Goal: Transaction & Acquisition: Purchase product/service

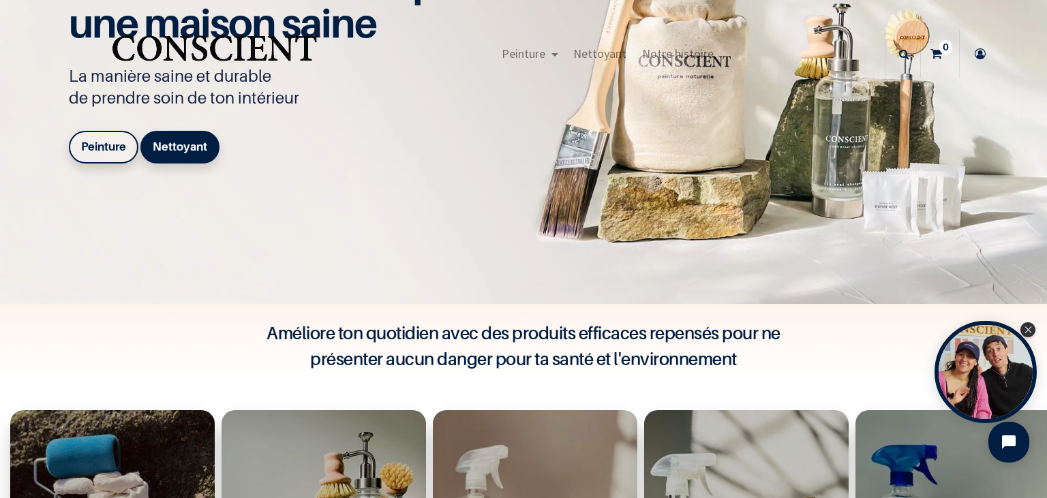
scroll to position [127, 0]
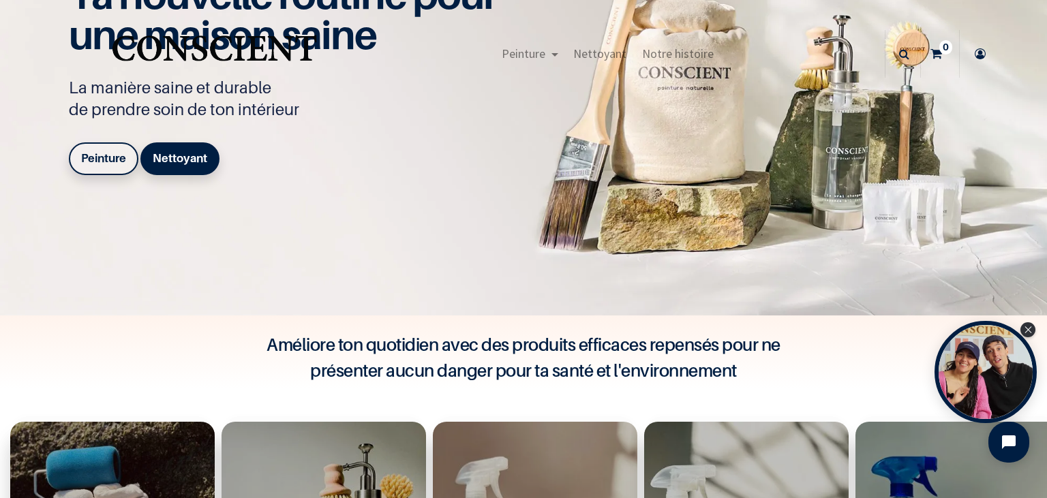
click at [94, 160] on b "Peinture" at bounding box center [103, 158] width 45 height 14
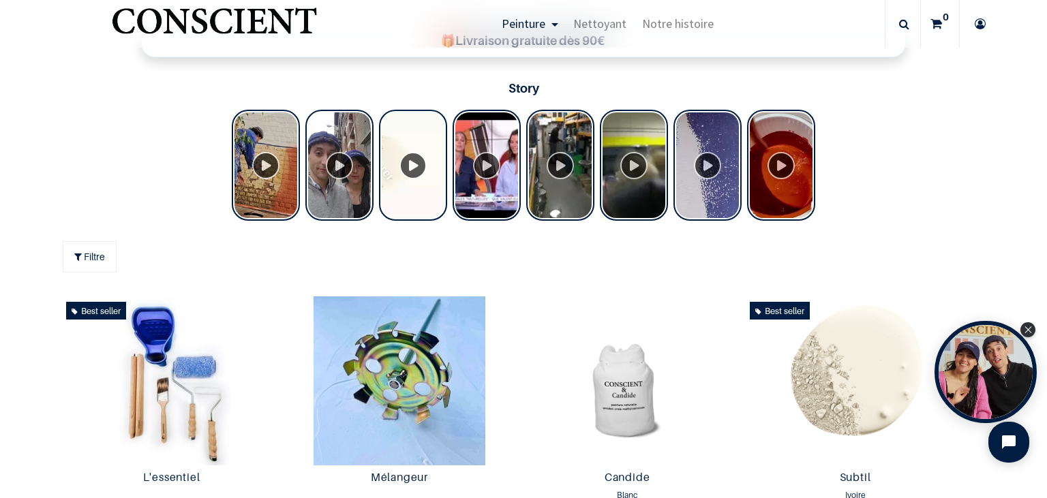
scroll to position [545, 0]
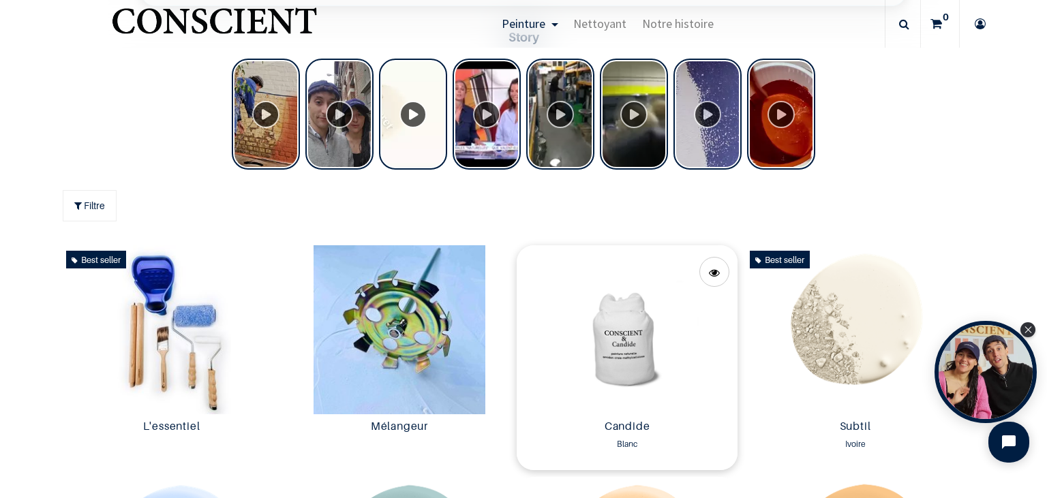
click at [629, 340] on img at bounding box center [627, 329] width 221 height 169
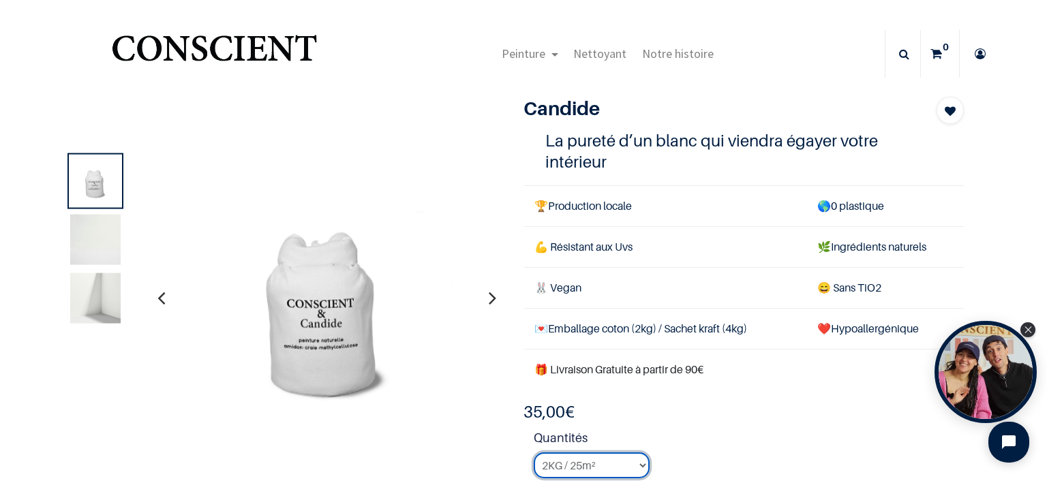
click at [534, 453] on select "2KG / 25m² 4KG / 50m² 8KG / 100m² Testeur" at bounding box center [592, 466] width 116 height 26
click option "2KG / 25m²" at bounding box center [0, 0] width 0 height 0
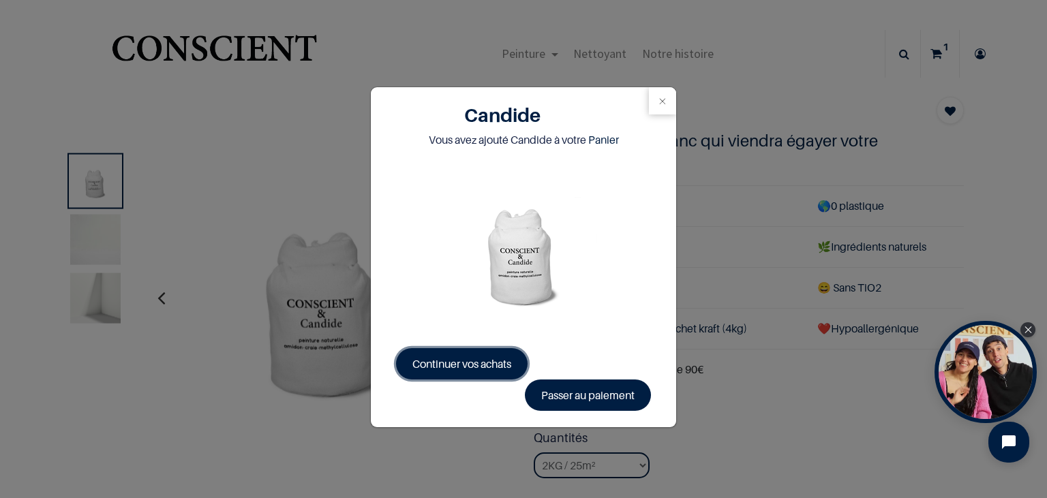
click at [487, 363] on span "Continuer vos achats" at bounding box center [461, 364] width 99 height 14
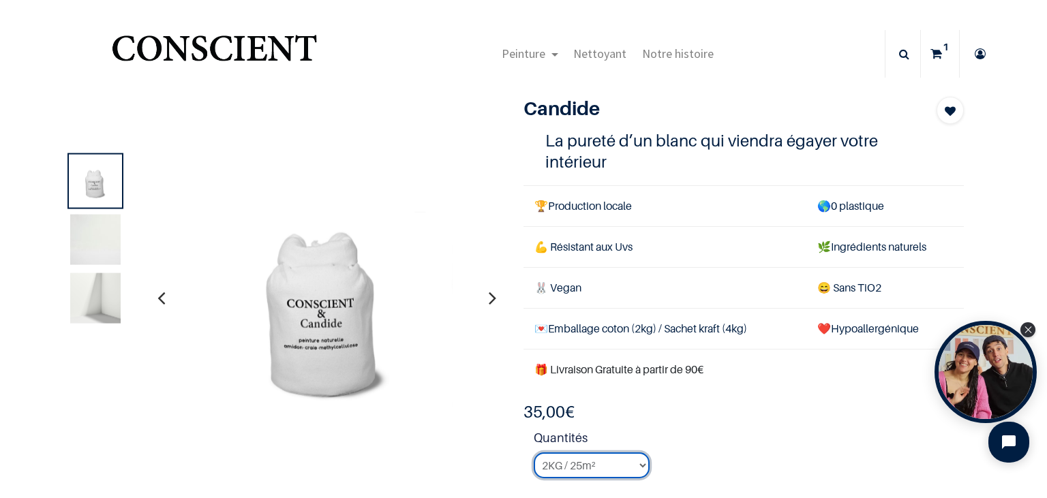
click at [534, 453] on select "2KG / 25m² 4KG / 50m² 8KG / 100m² Testeur" at bounding box center [592, 466] width 116 height 26
select select "2"
click option "4KG / 50m²" at bounding box center [0, 0] width 0 height 0
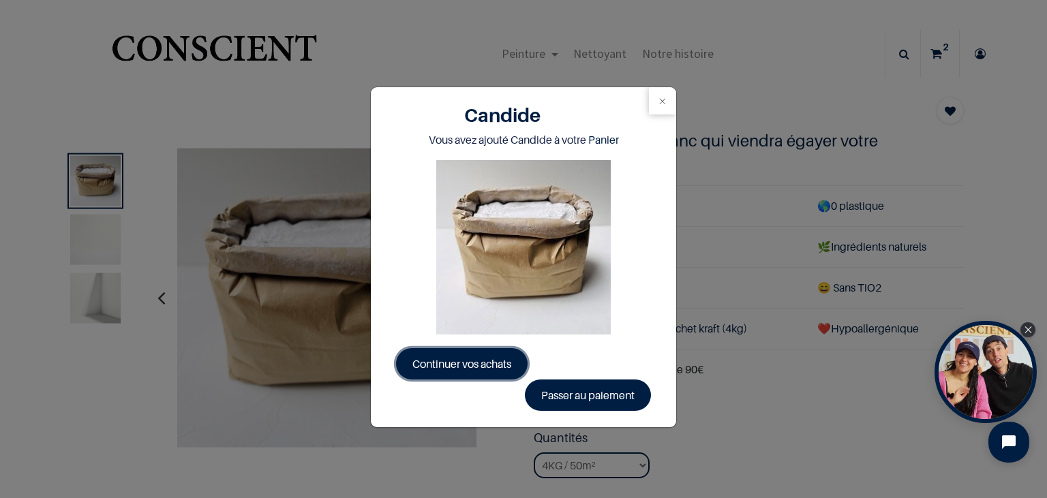
click at [502, 364] on span "Continuer vos achats" at bounding box center [461, 364] width 99 height 14
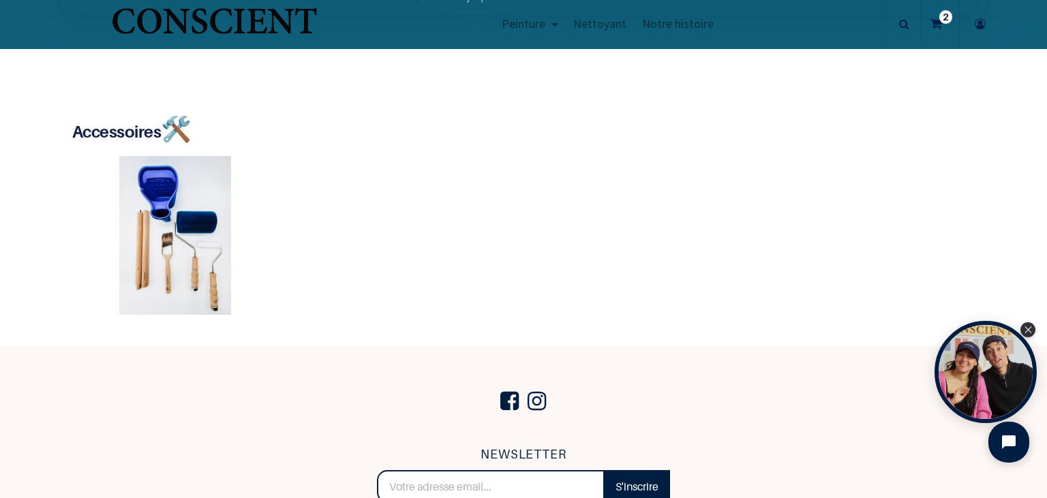
scroll to position [2601, 0]
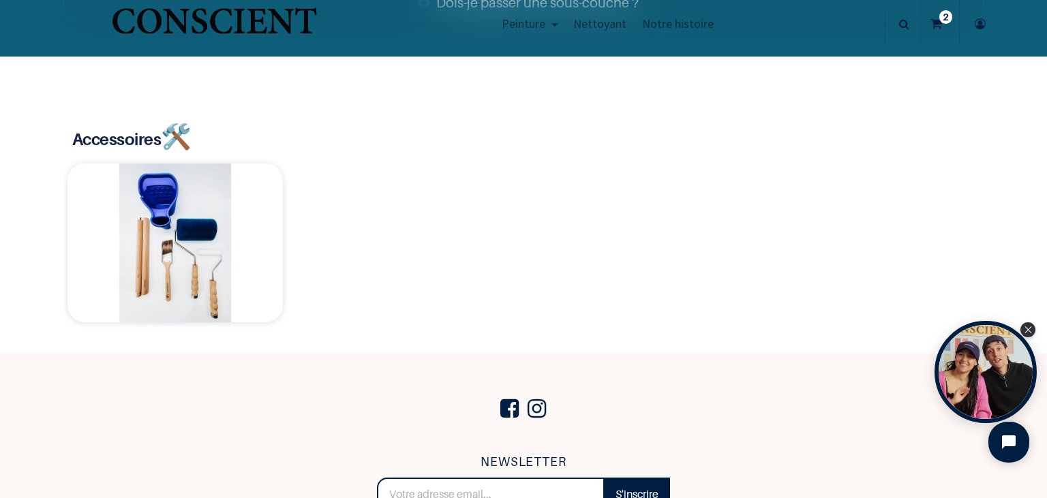
click at [168, 206] on img at bounding box center [175, 244] width 216 height 160
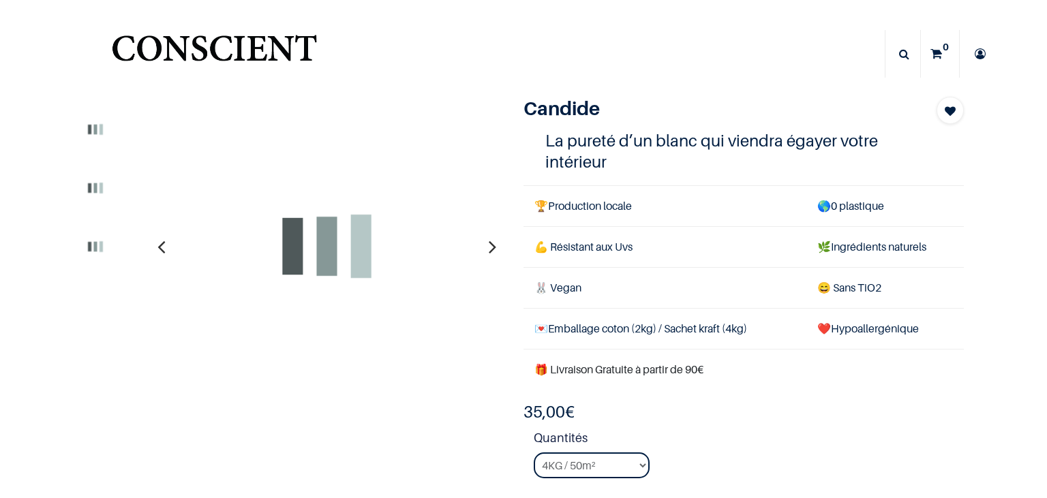
select select "2"
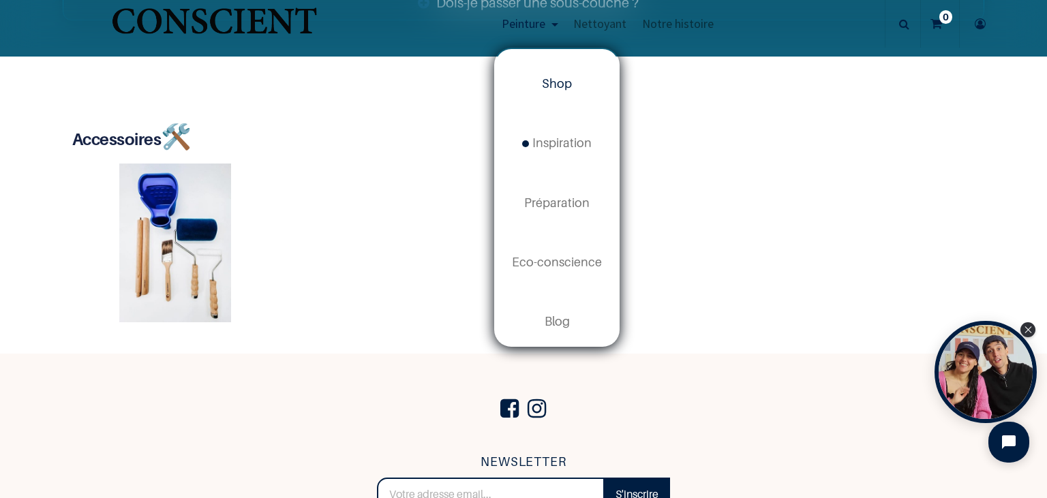
click at [560, 83] on span "Shop" at bounding box center [557, 83] width 30 height 14
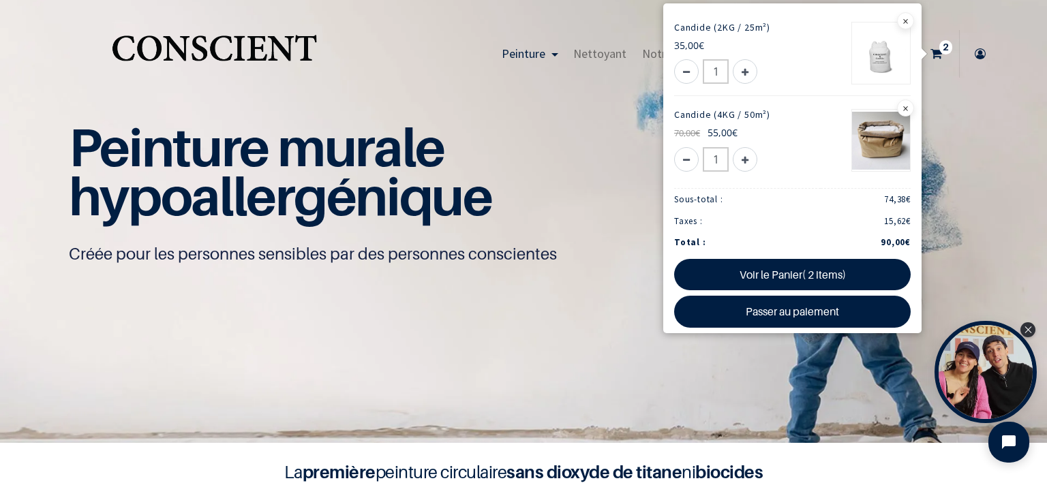
click at [938, 48] on icon at bounding box center [937, 54] width 12 height 48
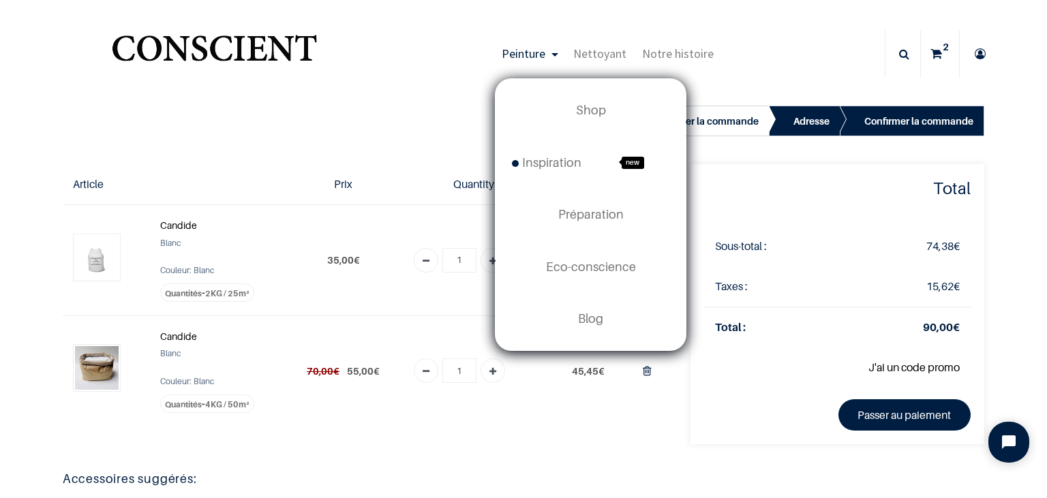
click at [529, 53] on span "Peinture" at bounding box center [524, 54] width 44 height 16
click at [558, 160] on span "Inspiration" at bounding box center [547, 162] width 70 height 14
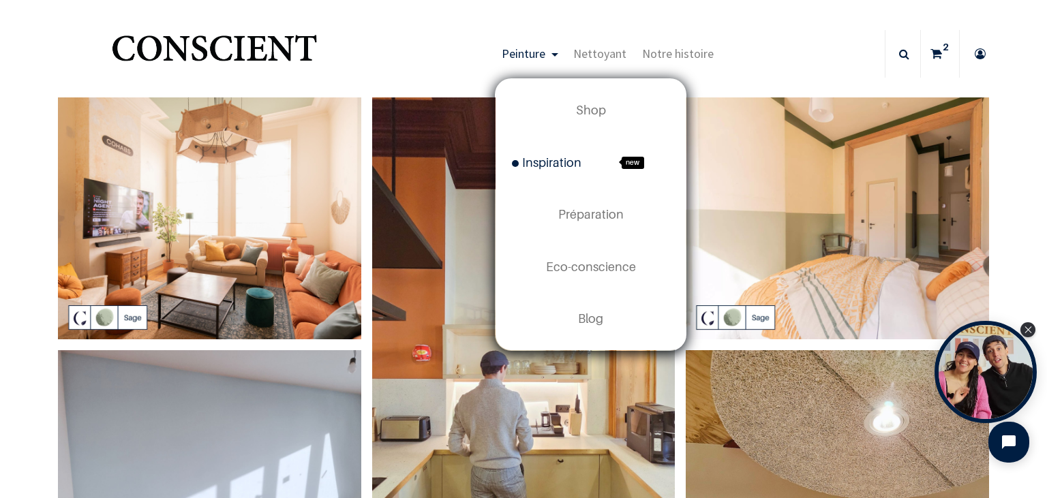
click at [637, 162] on span "new" at bounding box center [633, 163] width 22 height 12
click at [586, 216] on span "Préparation" at bounding box center [590, 214] width 65 height 14
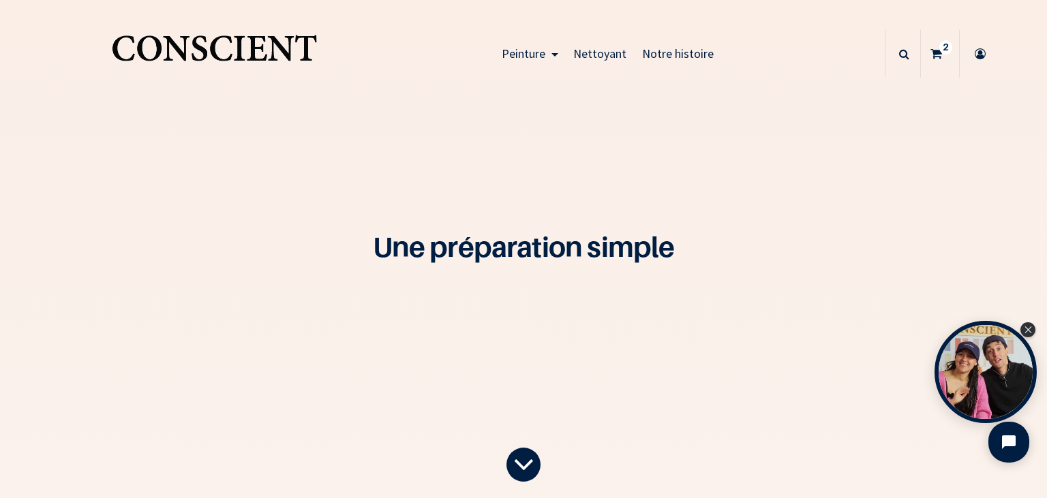
click at [683, 52] on span "Notre histoire" at bounding box center [678, 54] width 72 height 16
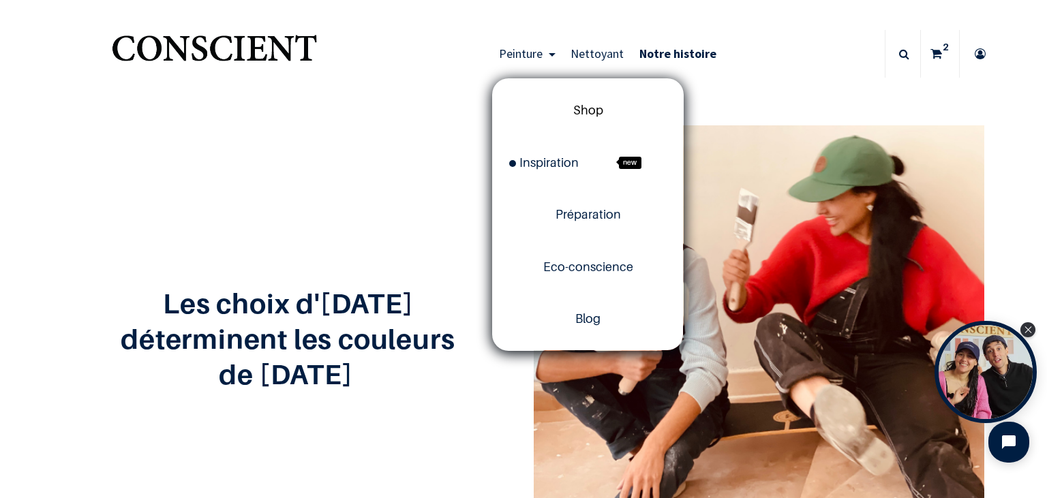
click at [599, 113] on span "Shop" at bounding box center [588, 110] width 30 height 14
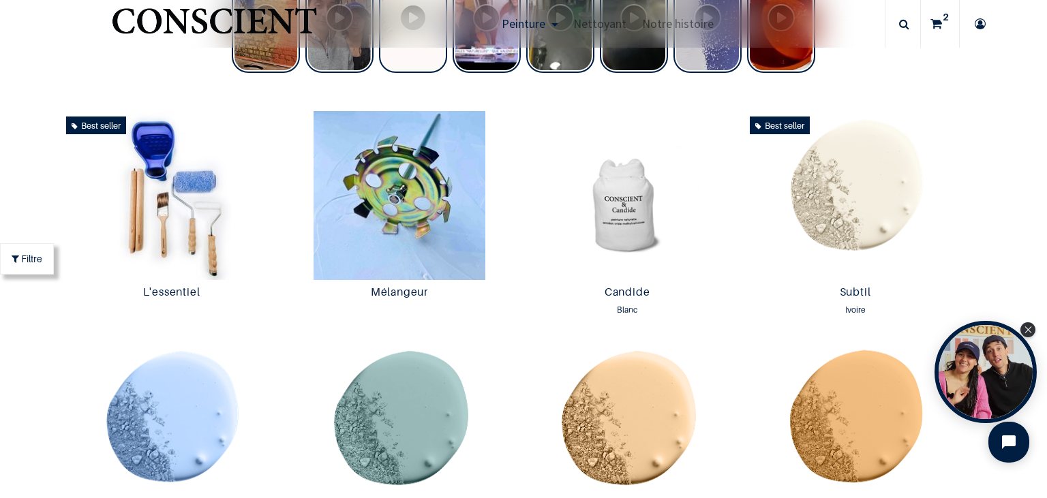
scroll to position [706, 0]
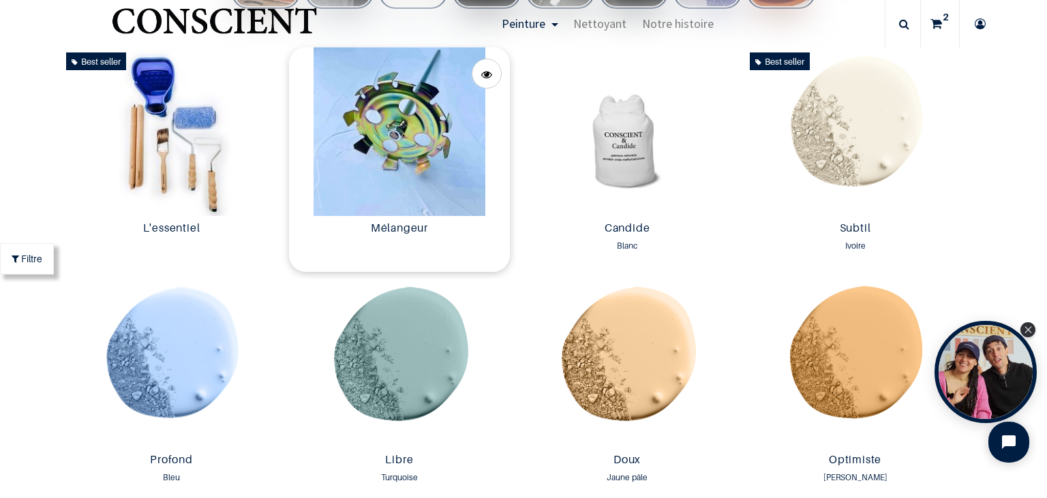
click at [383, 130] on img at bounding box center [399, 131] width 221 height 169
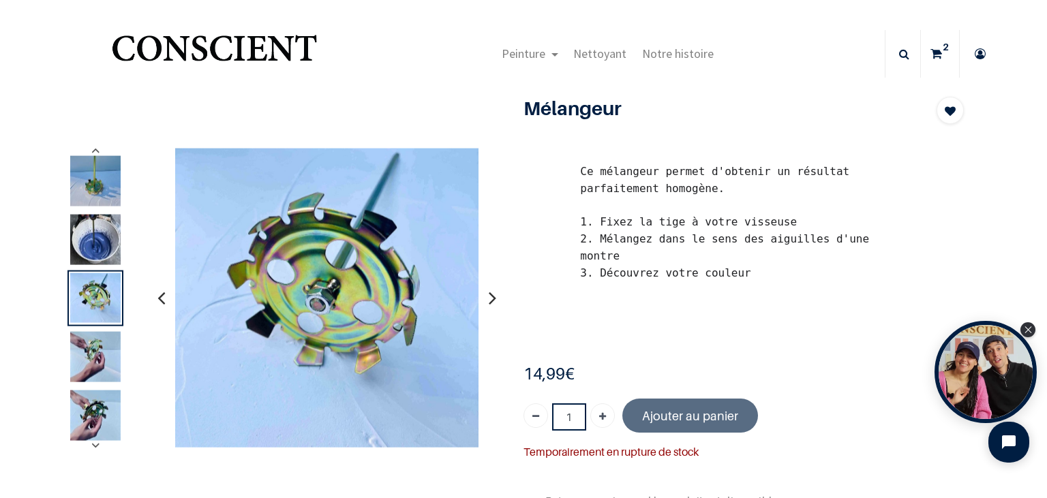
click at [493, 302] on icon "button" at bounding box center [492, 298] width 7 height 37
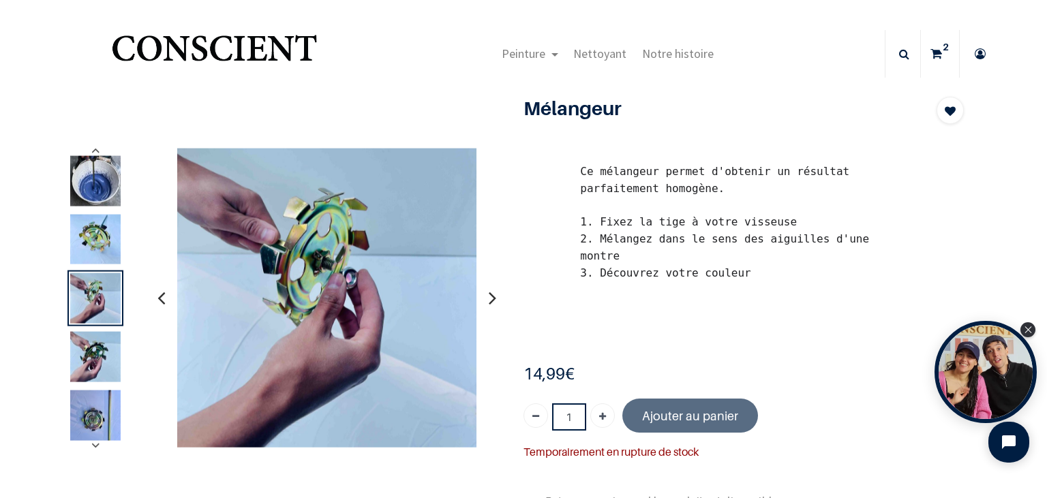
click at [493, 302] on icon "button" at bounding box center [492, 298] width 7 height 37
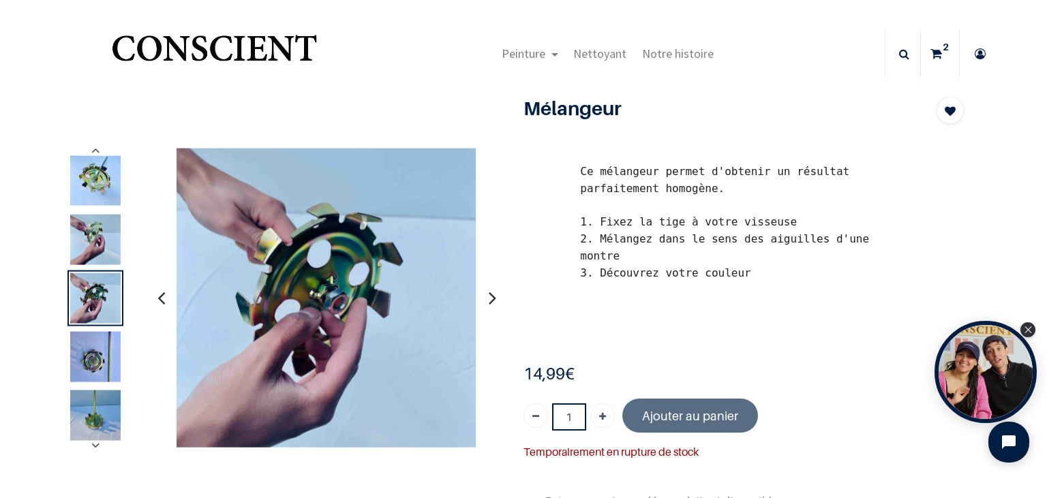
click at [493, 302] on icon "button" at bounding box center [492, 298] width 7 height 37
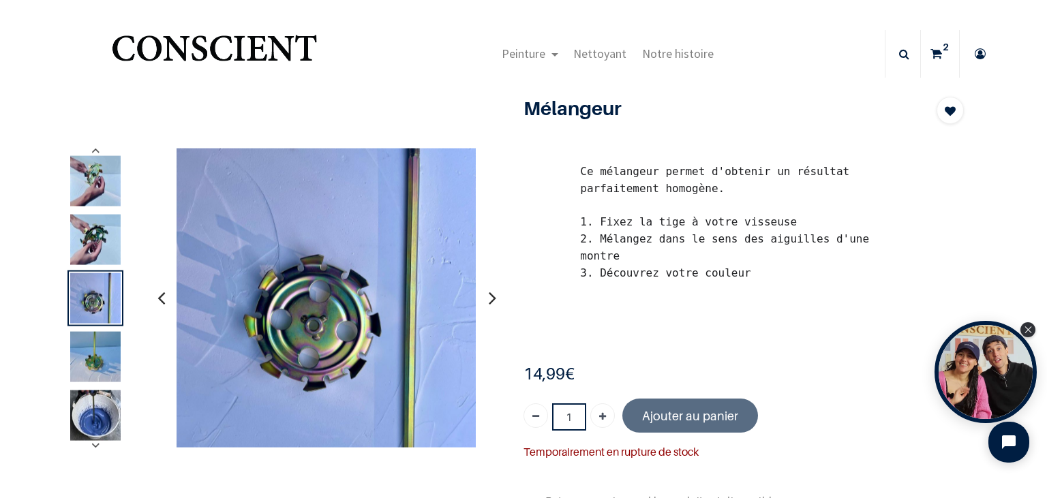
click at [493, 302] on icon "button" at bounding box center [492, 298] width 7 height 37
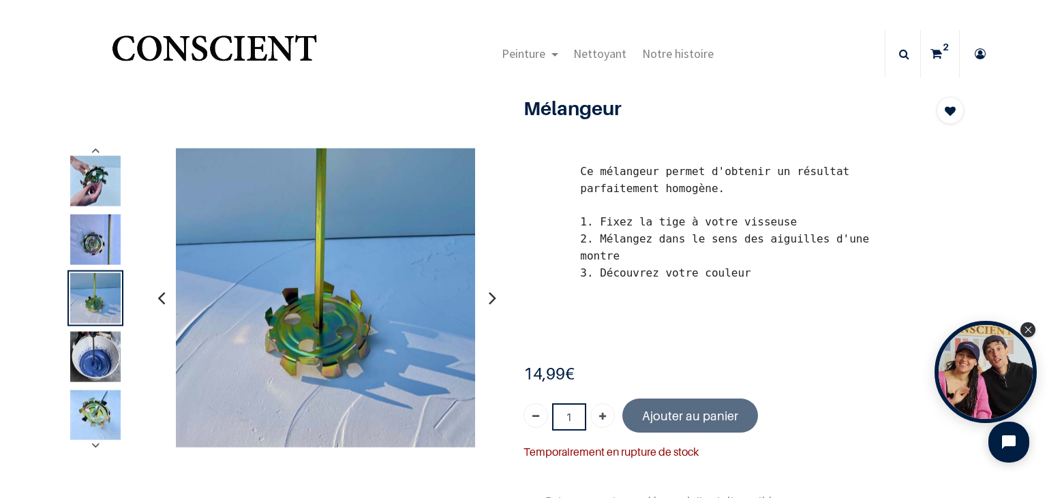
click at [493, 302] on icon "button" at bounding box center [492, 298] width 7 height 37
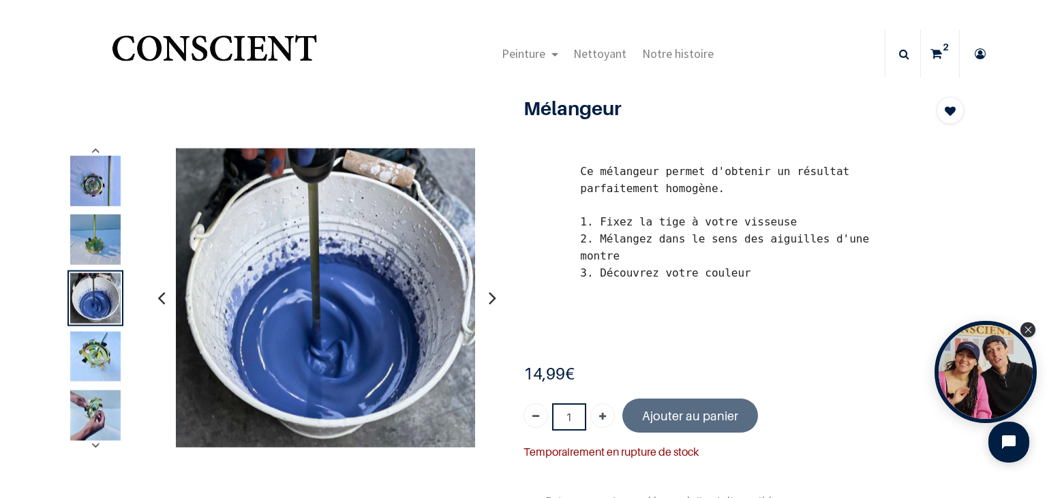
click at [493, 302] on icon "button" at bounding box center [492, 298] width 7 height 37
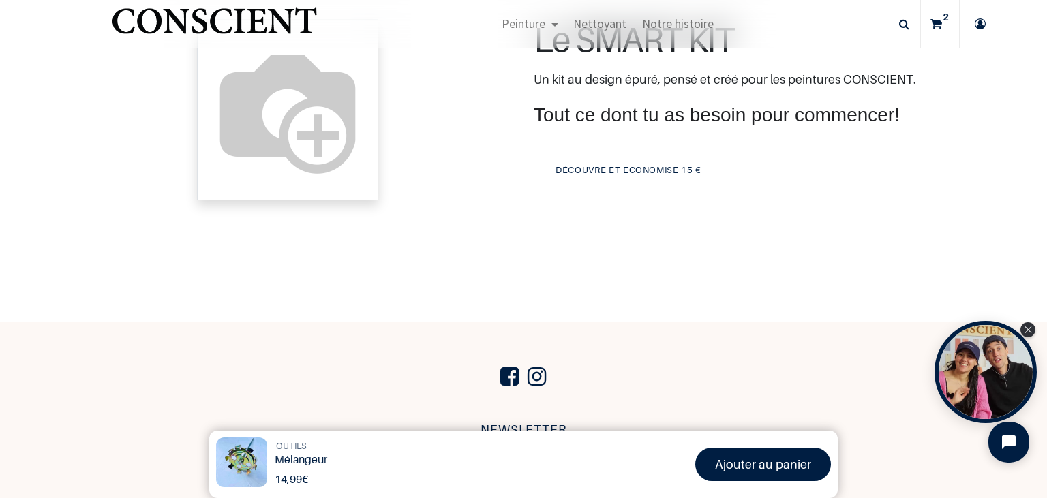
scroll to position [574, 0]
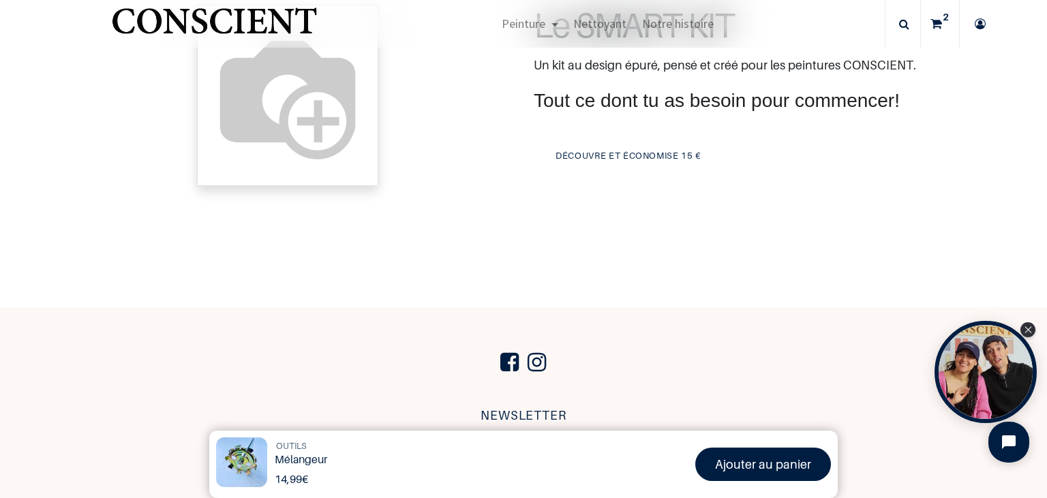
click at [978, 44] on h1 "Le SMART KIT" at bounding box center [759, 24] width 451 height 37
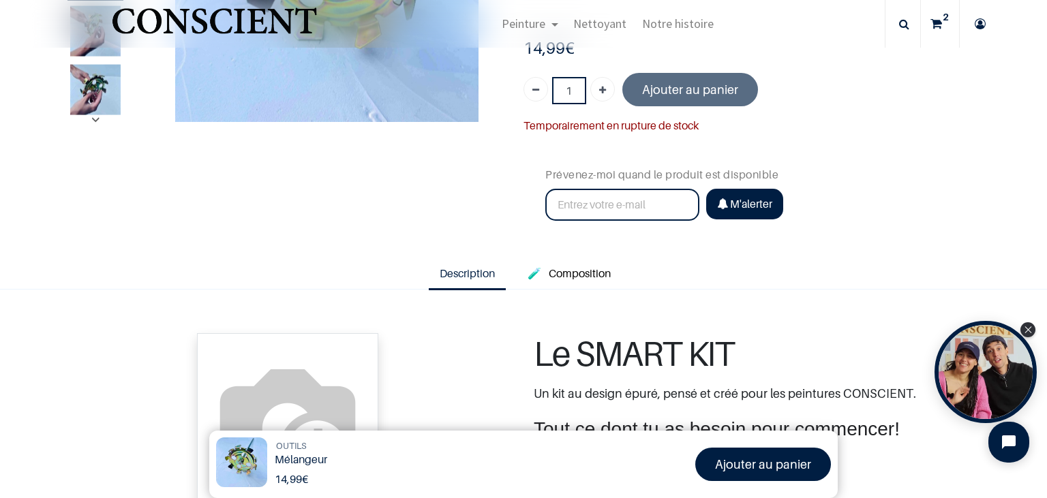
scroll to position [234, 0]
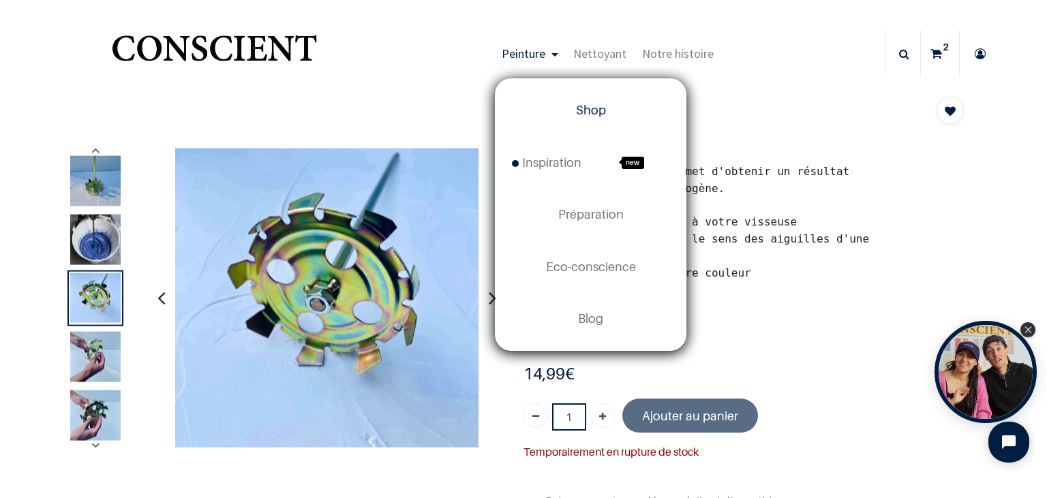
click at [588, 113] on span "Shop" at bounding box center [591, 110] width 30 height 14
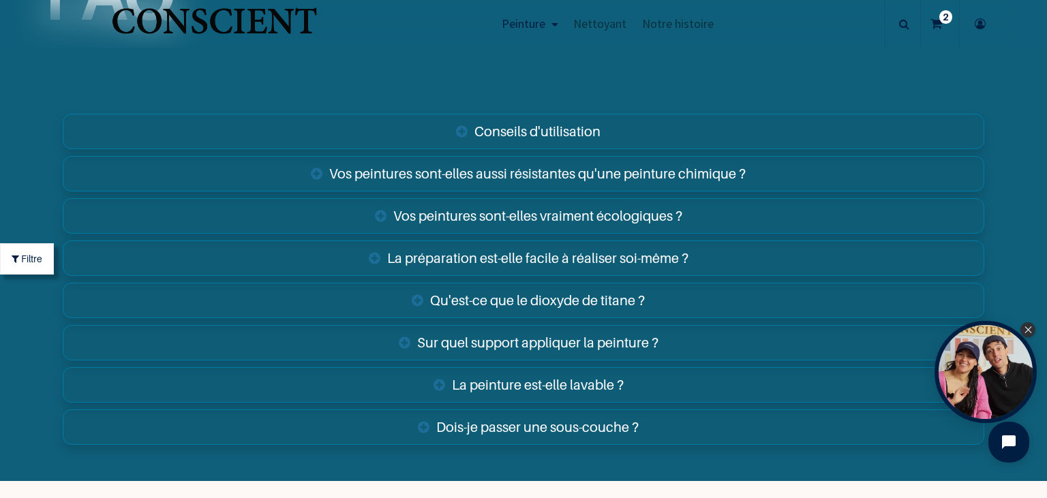
scroll to position [4756, 0]
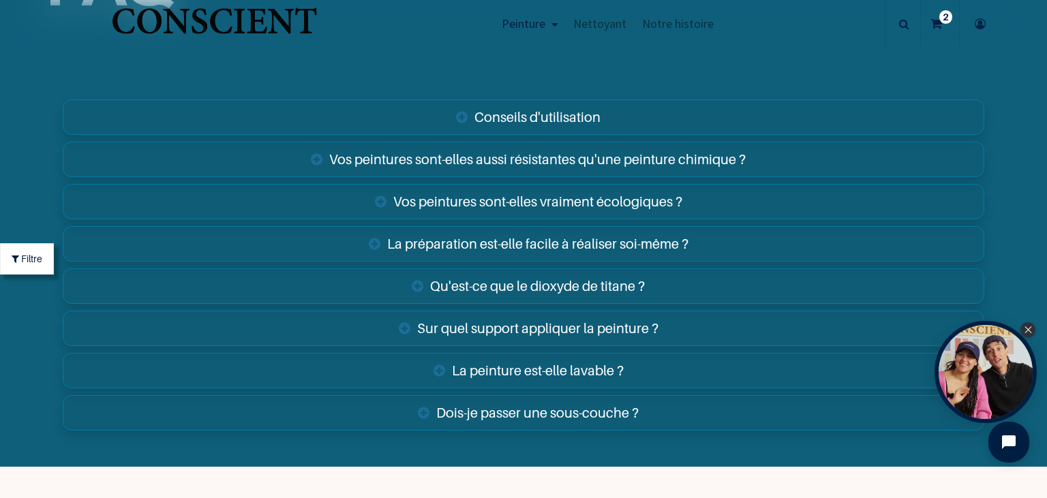
click at [616, 326] on link "Sur quel support appliquer la peinture ?" at bounding box center [524, 328] width 922 height 35
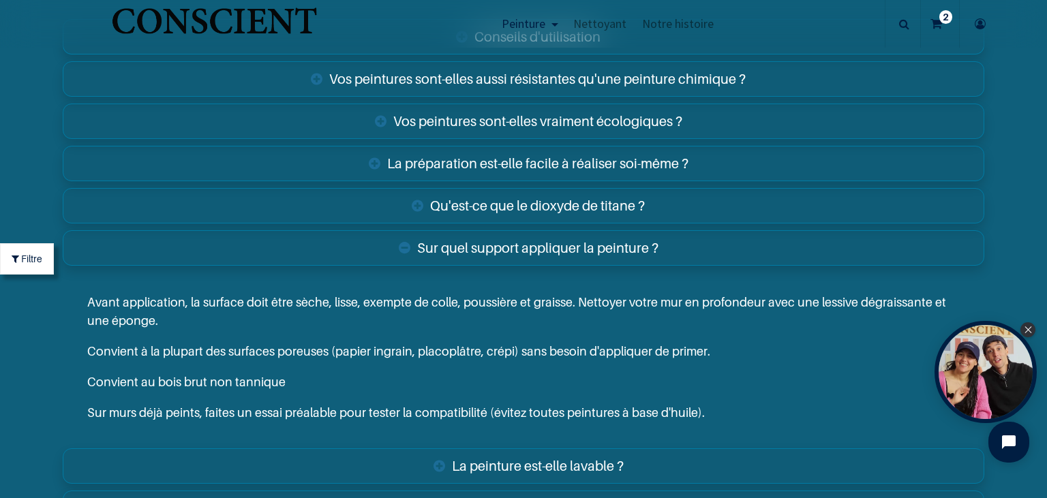
scroll to position [4857, 0]
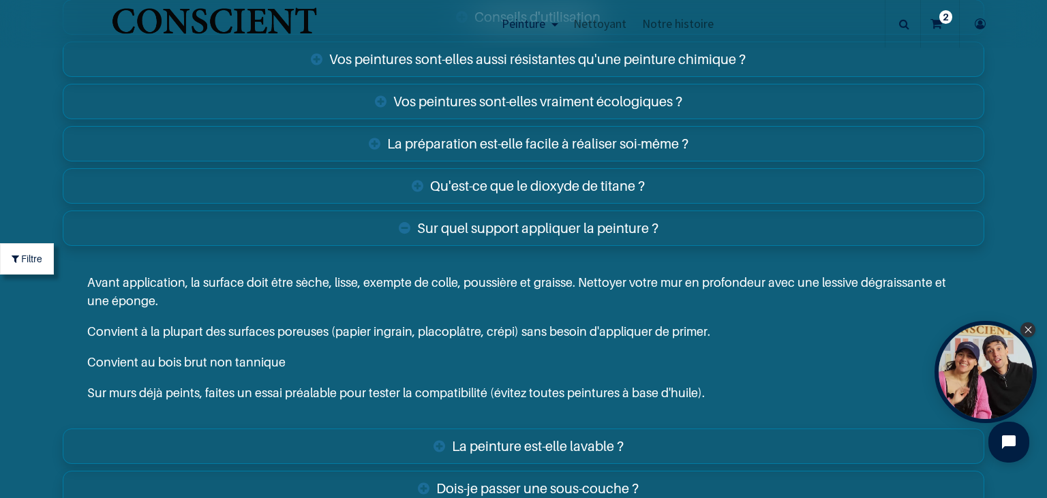
click at [492, 335] on p "Convient à la plupart des surfaces poreuses (papier ingrain, placoplâtre, crépi…" at bounding box center [523, 331] width 873 height 18
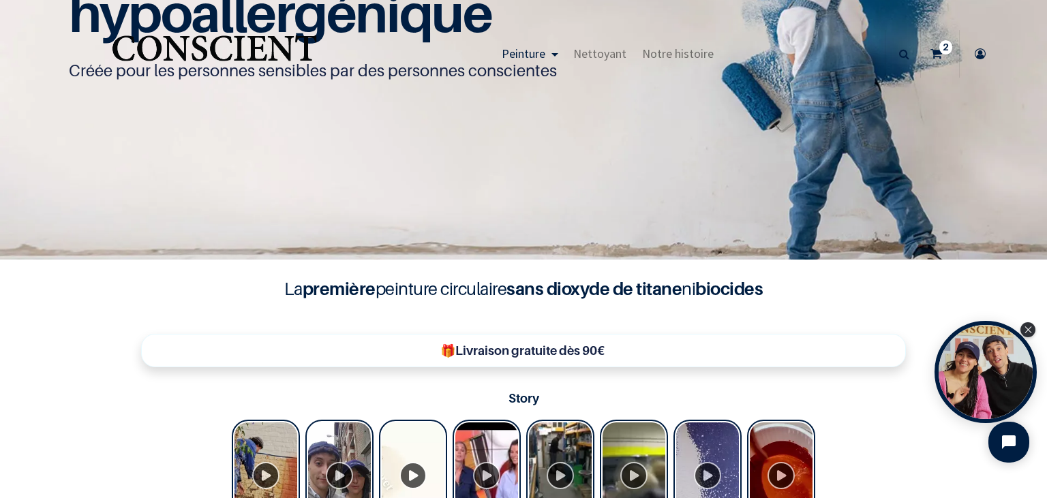
scroll to position [0, 0]
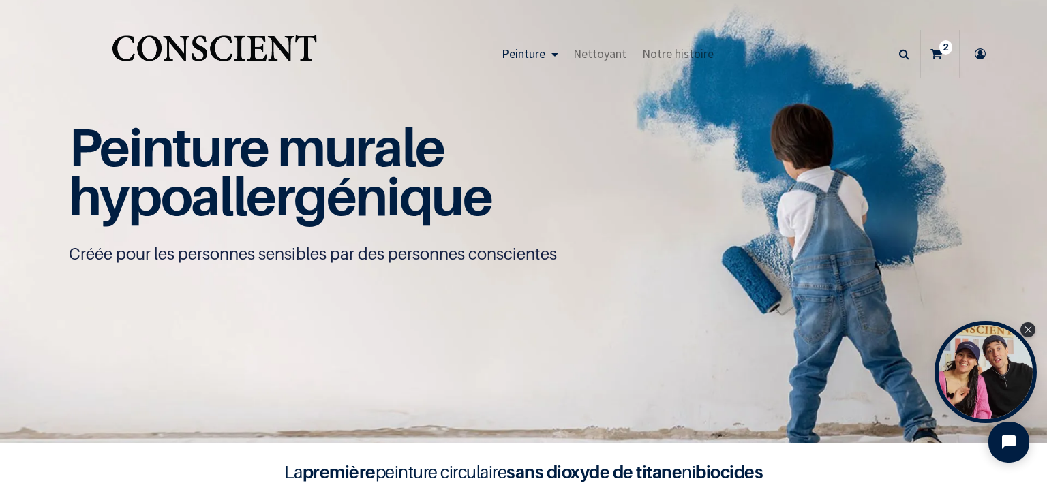
click at [941, 50] on sup "2" at bounding box center [945, 47] width 13 height 14
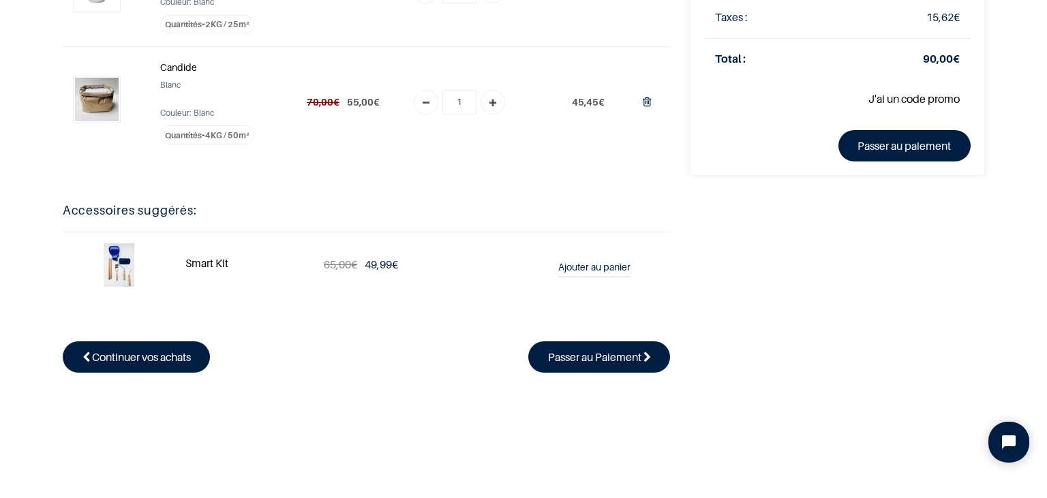
scroll to position [190, 0]
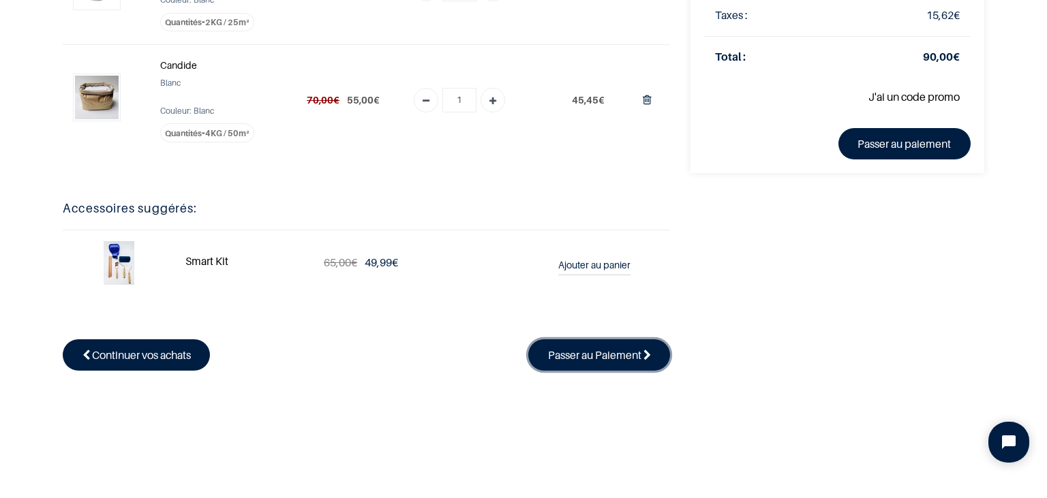
click at [599, 357] on span "Passer au Paiement" at bounding box center [594, 355] width 93 height 14
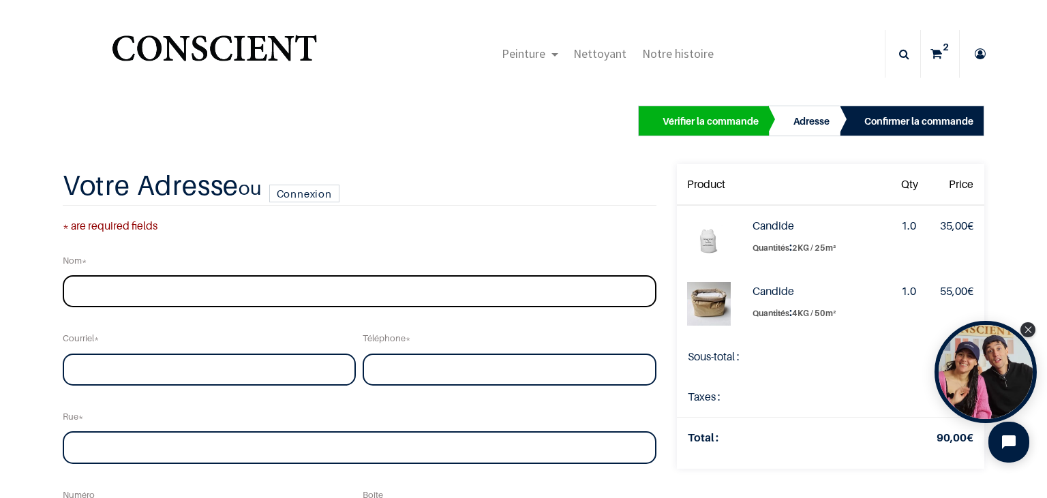
click at [99, 290] on input "text" at bounding box center [360, 291] width 594 height 33
type input "[PERSON_NAME]"
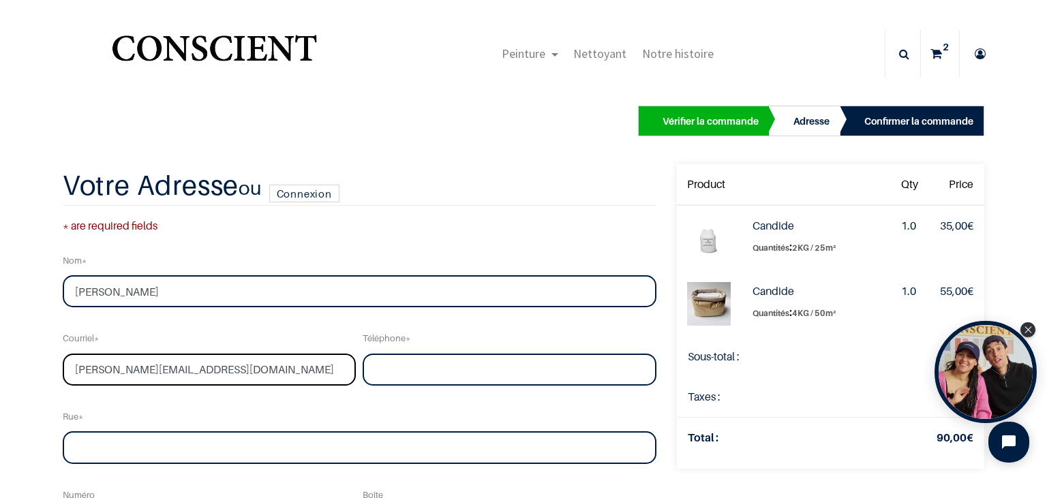
type input "[PERSON_NAME][EMAIL_ADDRESS][DOMAIN_NAME]"
click at [380, 361] on input "tel" at bounding box center [510, 370] width 294 height 33
click at [380, 361] on input "047" at bounding box center [510, 370] width 294 height 33
click at [470, 372] on input "047" at bounding box center [510, 370] width 294 height 33
type input "0473 44 51 96"
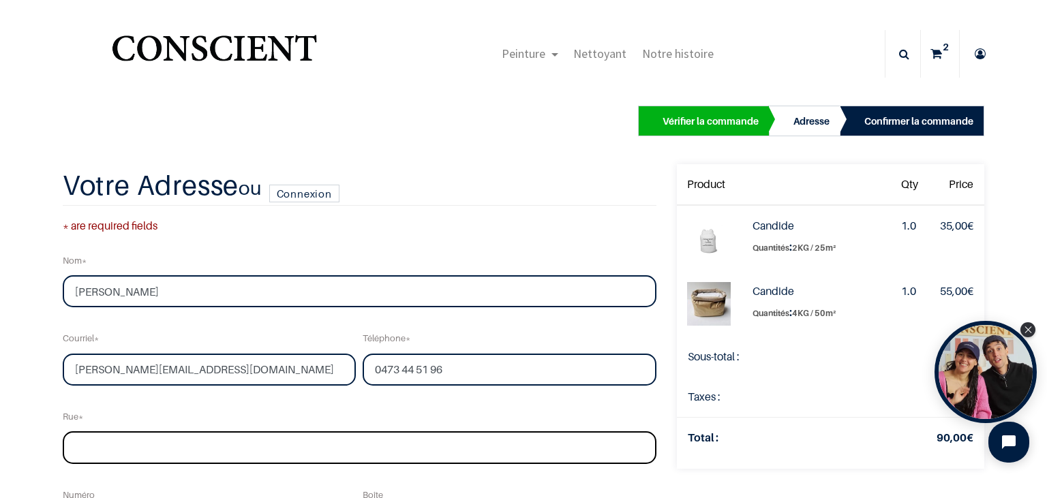
click at [270, 455] on input "text" at bounding box center [360, 448] width 594 height 33
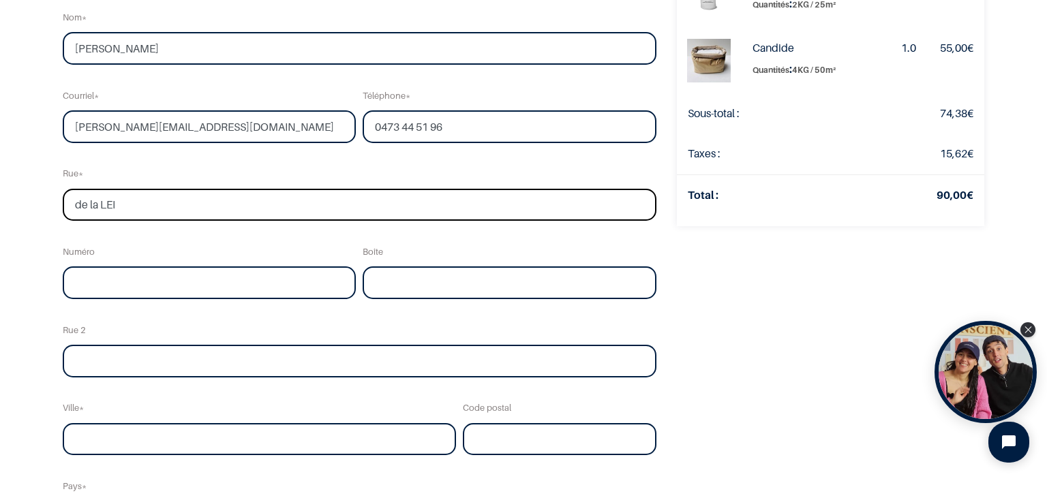
scroll to position [164, 0]
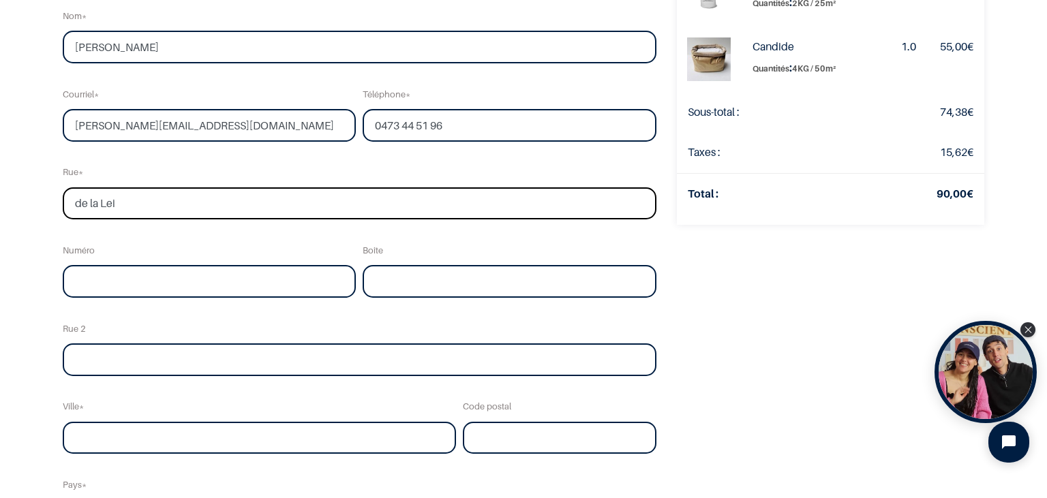
type input "de la Lei"
type input "32"
click at [207, 439] on input "text" at bounding box center [260, 438] width 394 height 33
type input "BEHO"
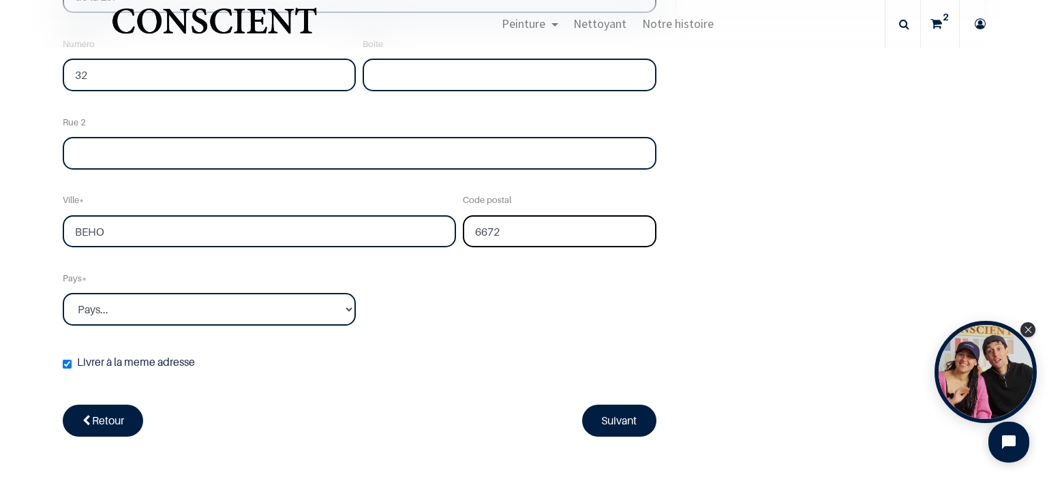
scroll to position [378, 0]
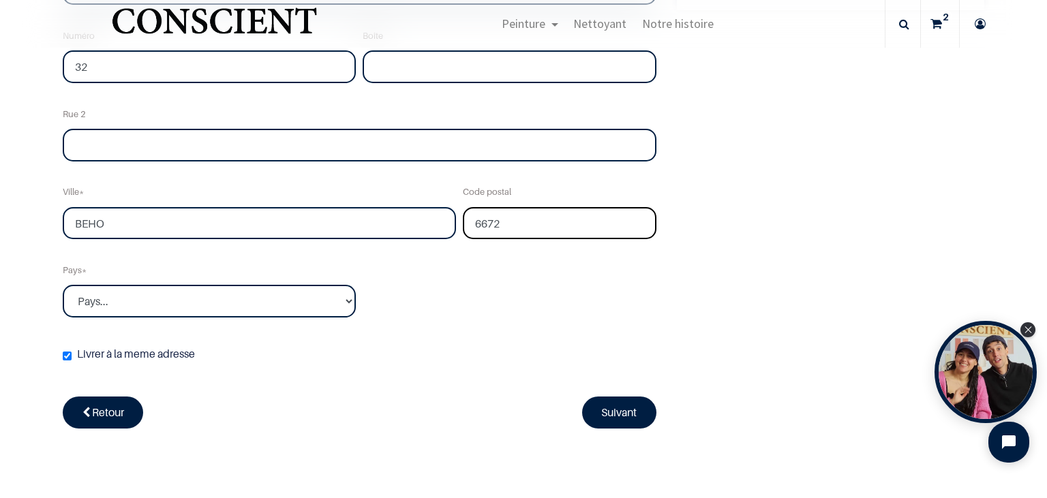
type input "6672"
click at [63, 285] on select "Pays... Afghanistan Afrique du sud Albanie Algérie" at bounding box center [210, 301] width 294 height 33
click at [208, 301] on select "Pays... Afghanistan Afrique du sud Albanie Algérie" at bounding box center [210, 301] width 294 height 33
click at [63, 285] on select "Pays... Afghanistan Afrique du sud Albanie Algérie" at bounding box center [210, 301] width 294 height 33
select select "20"
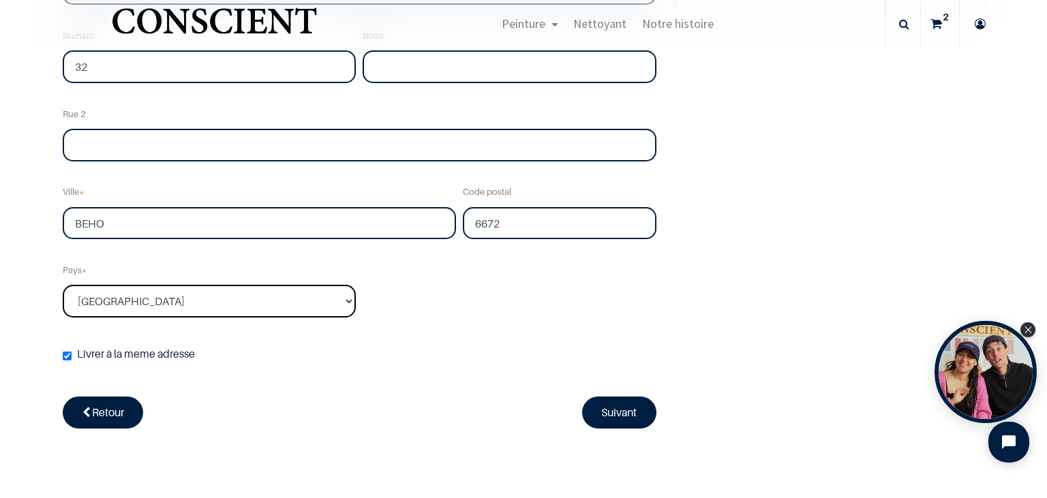
click option "Belgique" at bounding box center [0, 0] width 0 height 0
click at [612, 412] on link "Suivant" at bounding box center [619, 412] width 75 height 31
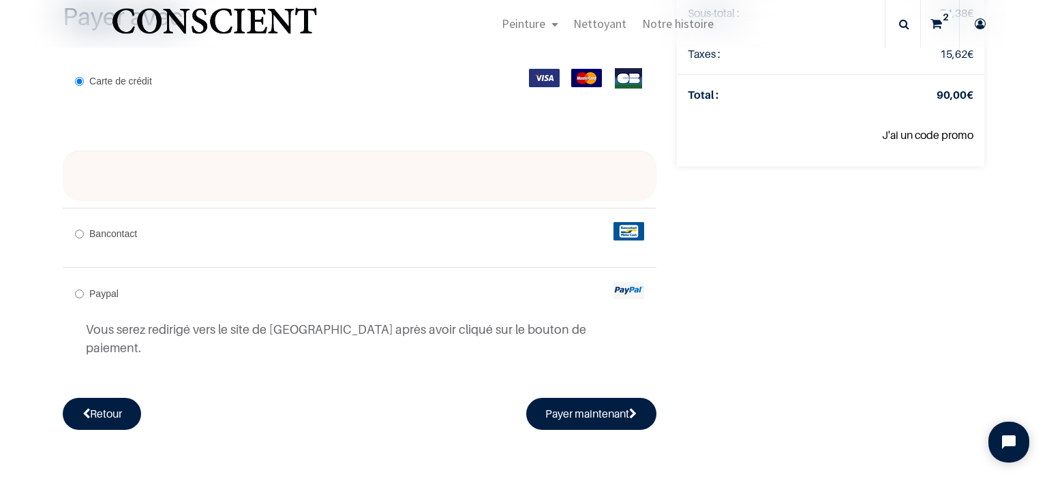
click at [82, 230] on input "Bancontact" at bounding box center [79, 234] width 9 height 9
radio input "true"
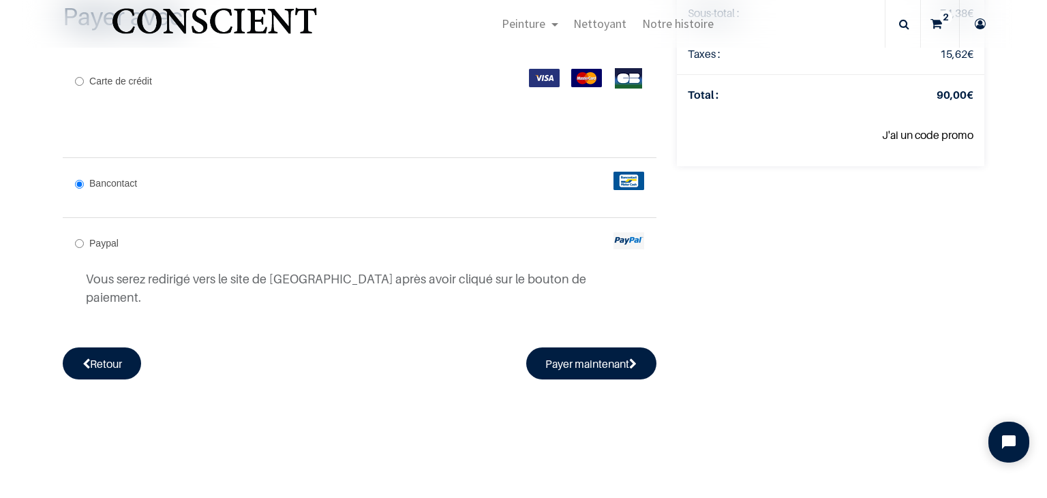
click at [526, 348] on button "Payer maintenant" at bounding box center [591, 363] width 131 height 31
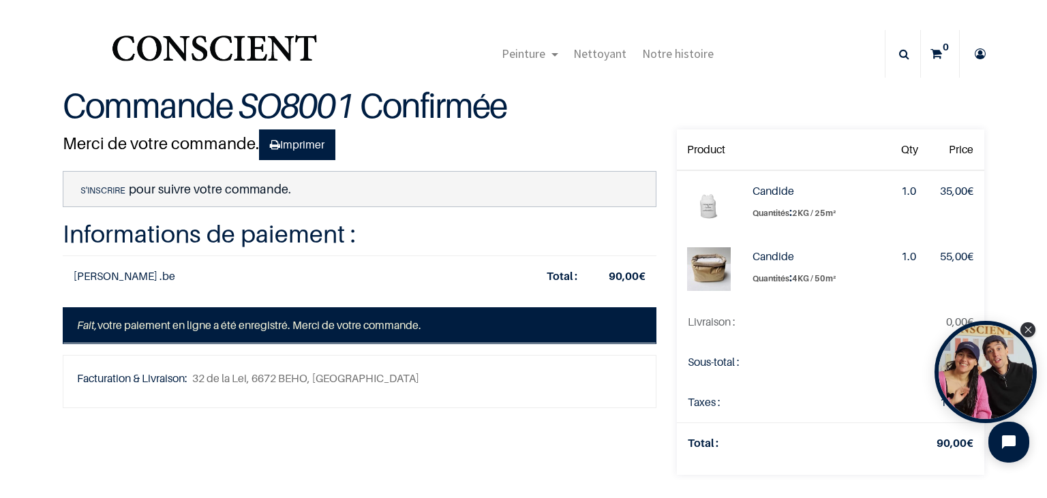
click at [160, 187] on p "S'inscrire pour suivre votre commande." at bounding box center [360, 189] width 594 height 36
click at [102, 188] on link "S'inscrire" at bounding box center [103, 190] width 52 height 12
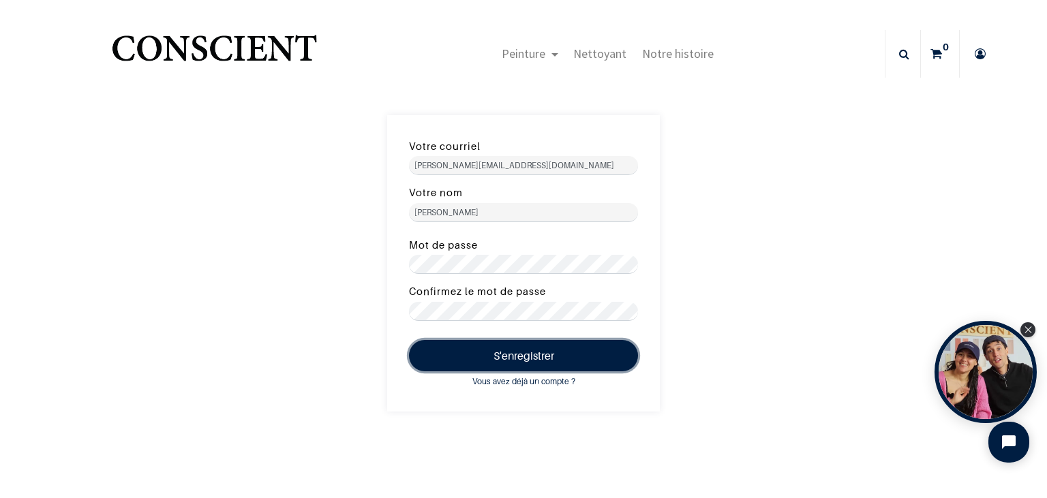
click at [528, 356] on button "S'enregistrer" at bounding box center [523, 355] width 229 height 31
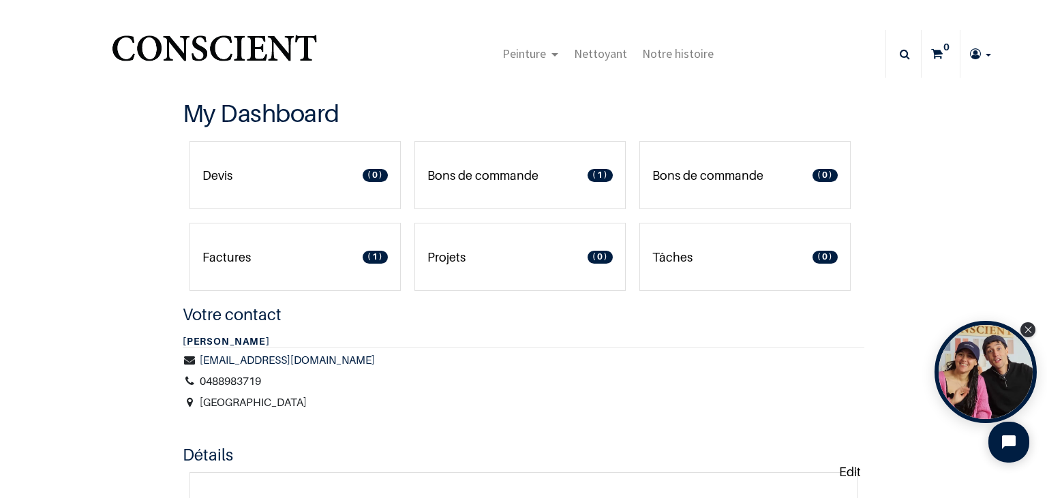
type input "[PERSON_NAME][EMAIL_ADDRESS][DOMAIN_NAME]"
click at [597, 177] on span "1" at bounding box center [600, 175] width 25 height 13
click at [377, 257] on span "1" at bounding box center [375, 257] width 25 height 13
